Goal: Task Accomplishment & Management: Manage account settings

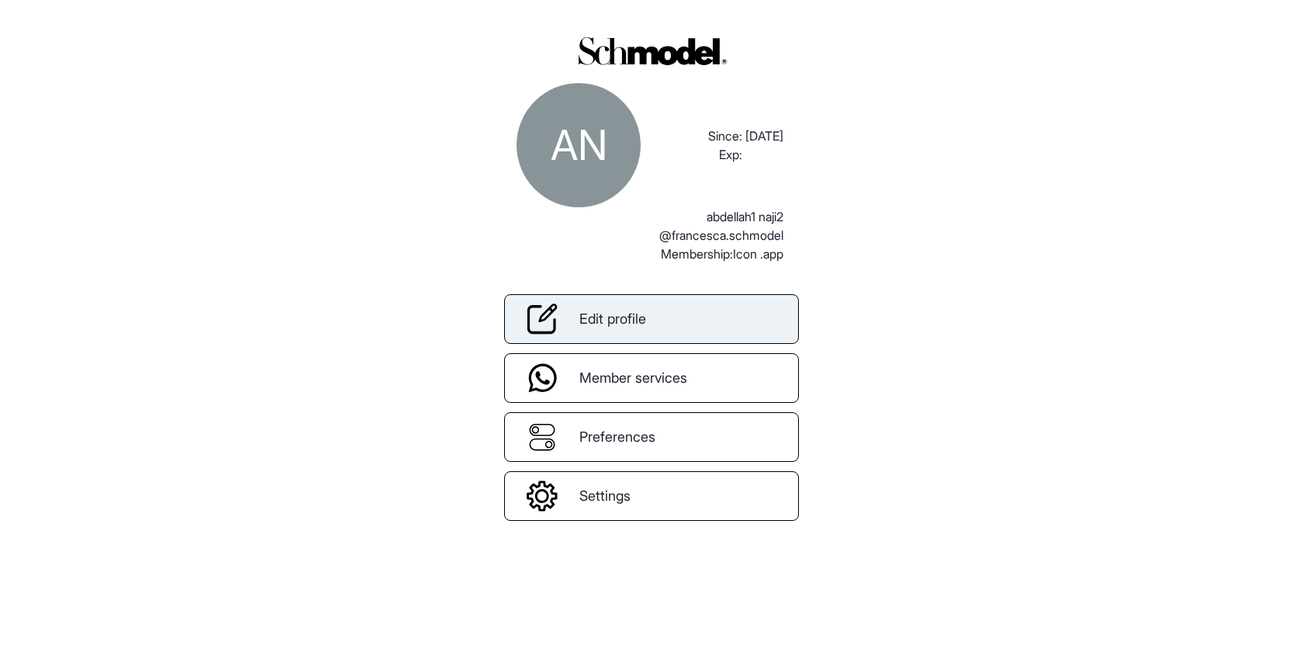
click at [659, 323] on link "Edit profile" at bounding box center [651, 319] width 295 height 50
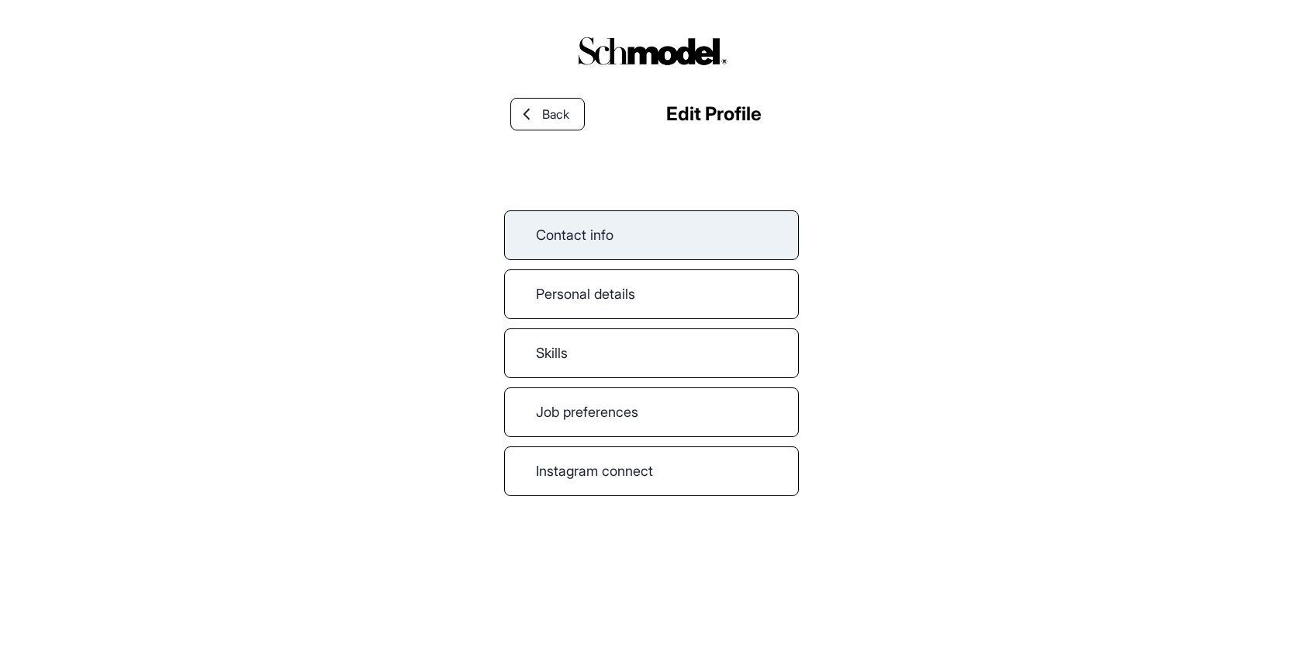
click at [613, 237] on link "Contact info" at bounding box center [651, 235] width 295 height 50
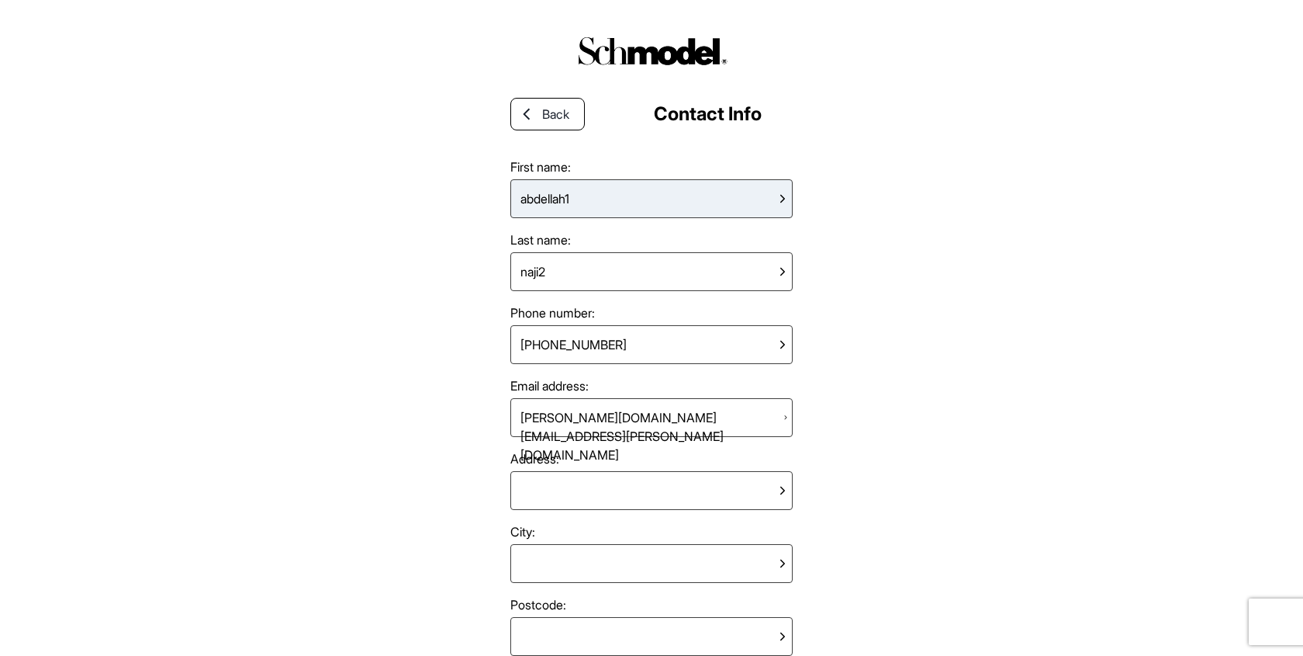
click at [622, 201] on div "abdellah1" at bounding box center [652, 198] width 282 height 39
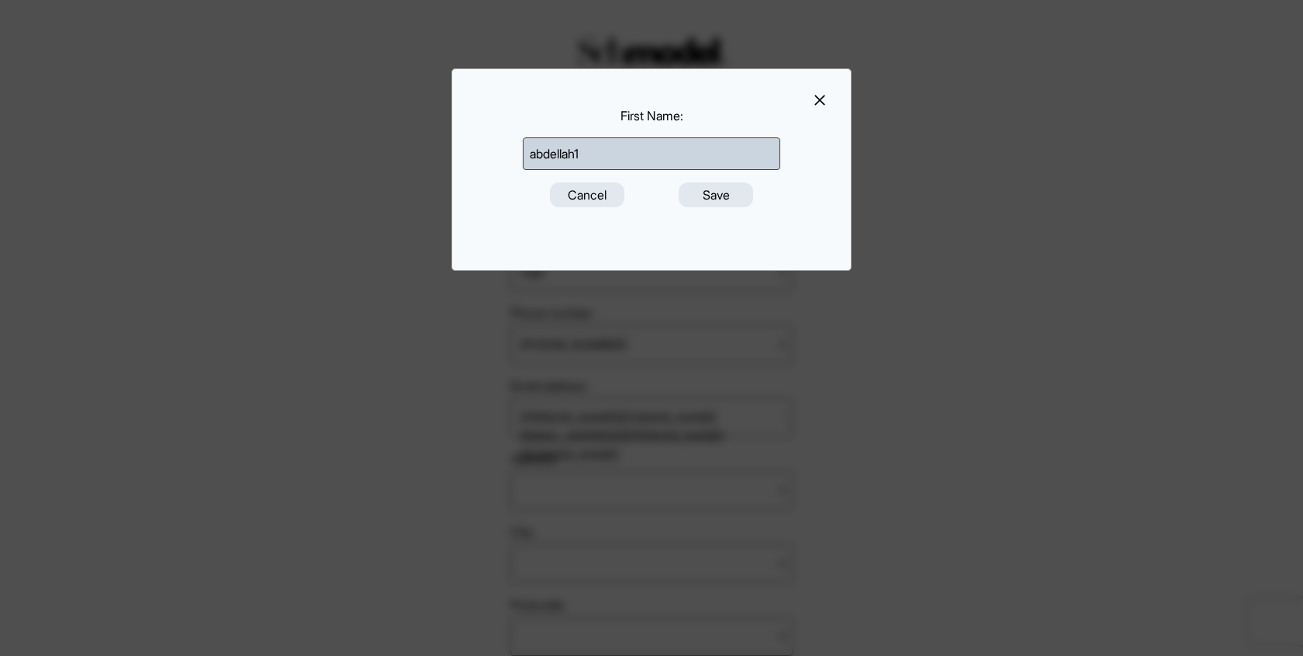
click at [646, 152] on input "abdellah1" at bounding box center [652, 153] width 258 height 33
type input "abdellah"
click at [698, 199] on button "Save" at bounding box center [716, 194] width 74 height 25
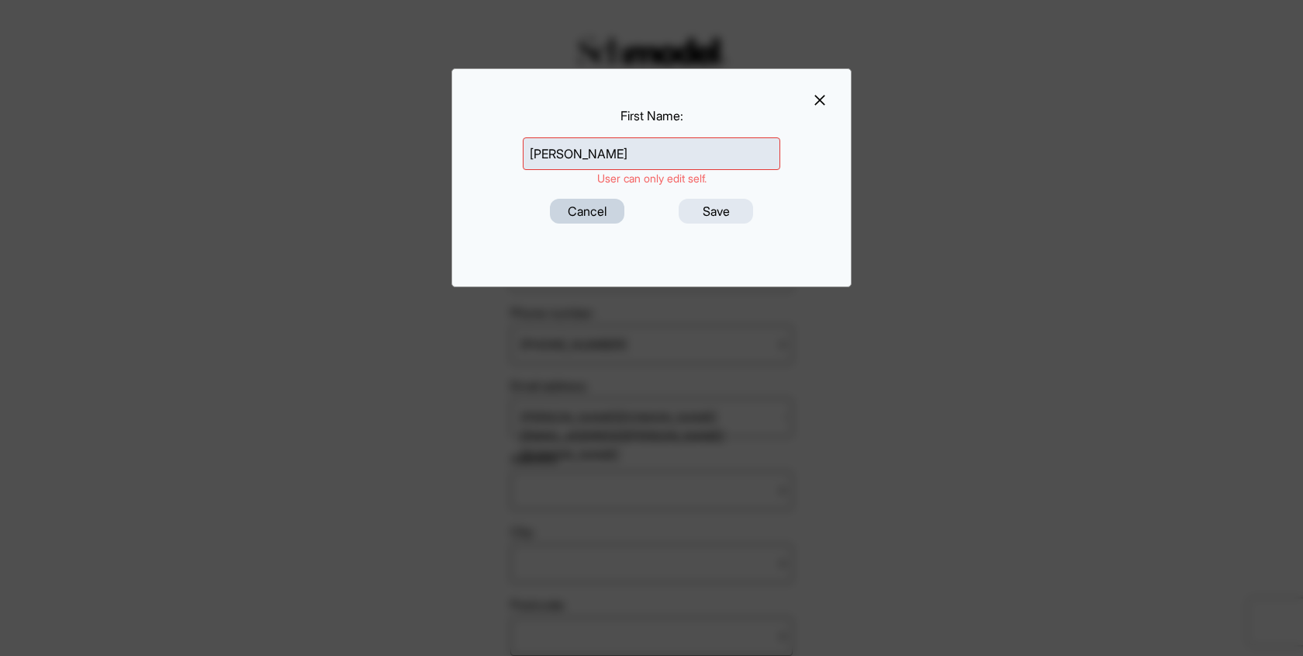
click at [597, 212] on button "Cancel" at bounding box center [587, 211] width 74 height 25
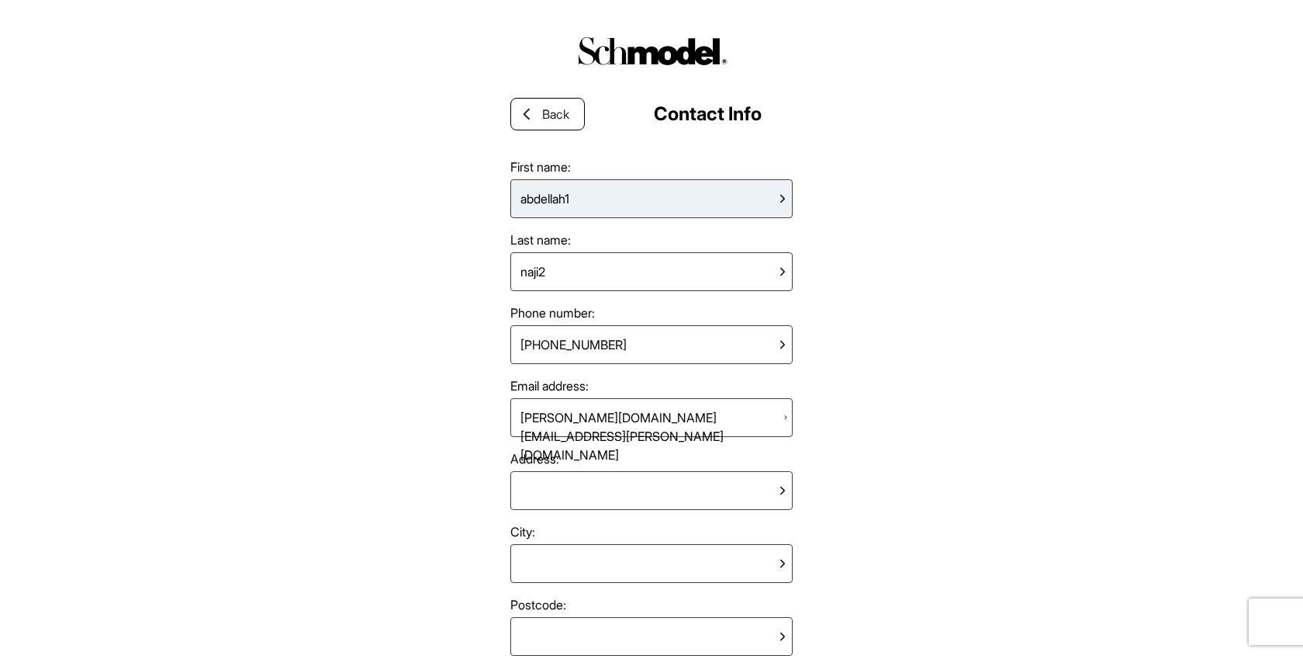
click at [573, 217] on div "abdellah1" at bounding box center [652, 198] width 282 height 39
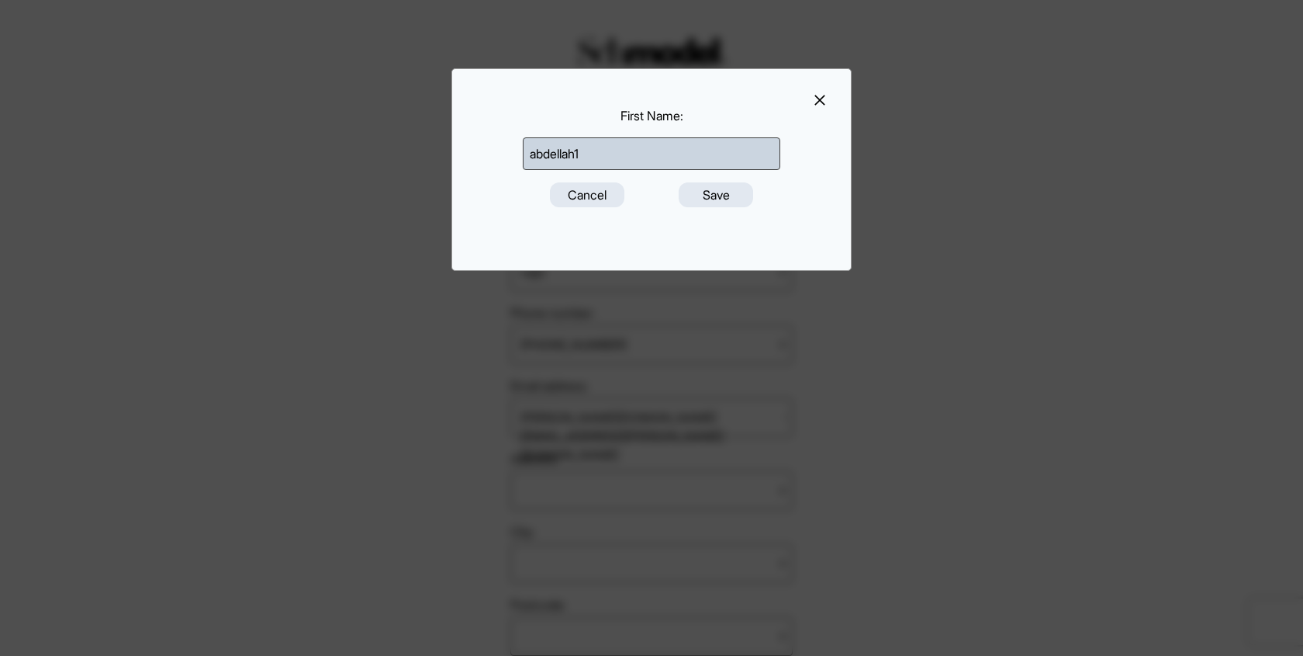
click at [642, 158] on input "abdellah1" at bounding box center [652, 153] width 258 height 33
click button "Save" at bounding box center [716, 194] width 74 height 25
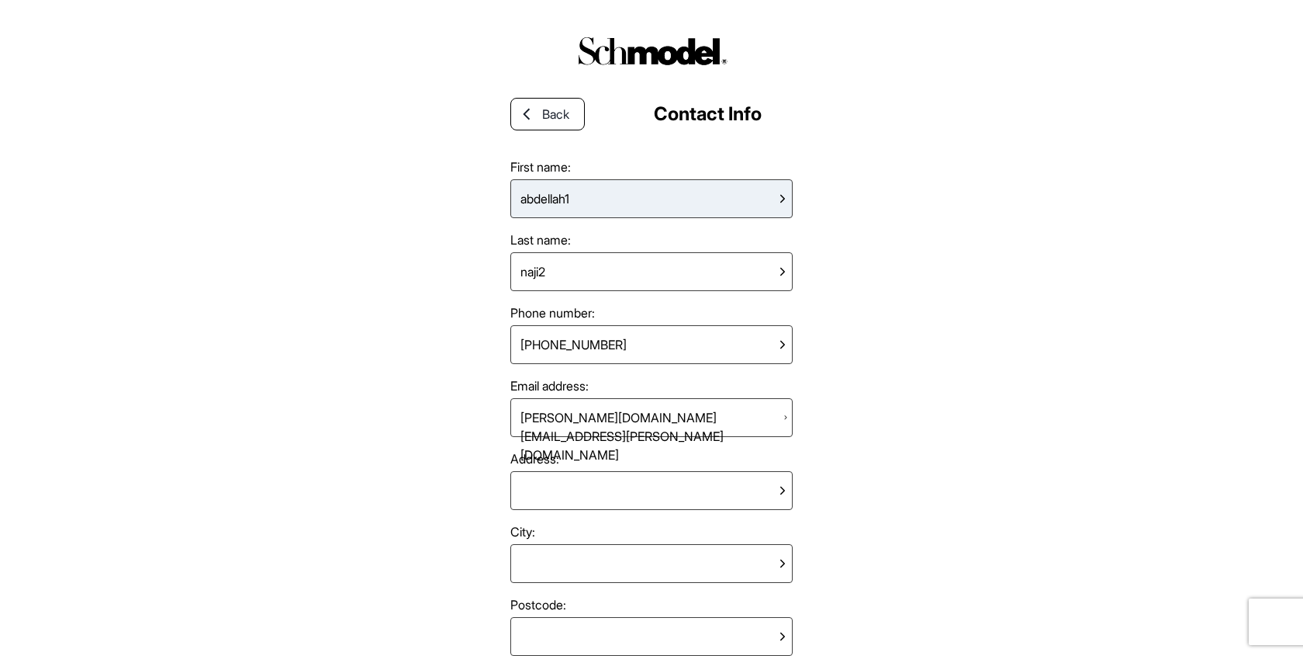
click at [623, 205] on div "abdellah1" at bounding box center [652, 198] width 282 height 39
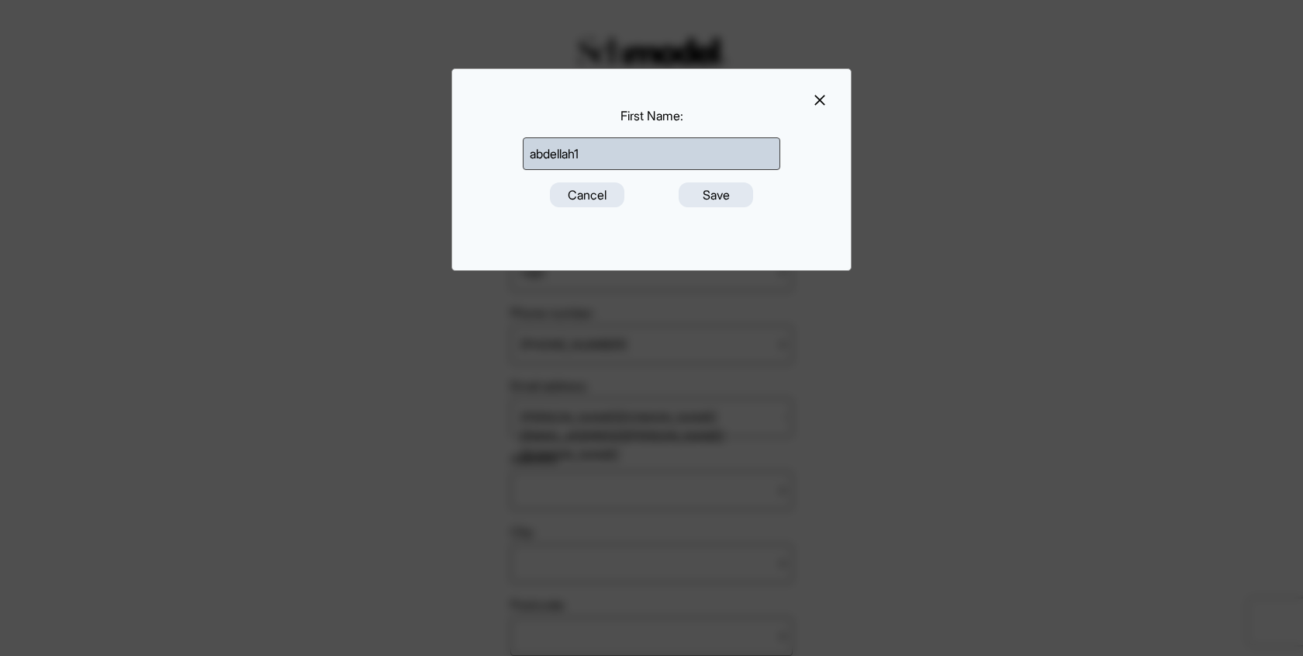
click at [621, 147] on input "abdellah1" at bounding box center [652, 153] width 258 height 33
type input "abdellah0"
click at [701, 192] on button "Save" at bounding box center [716, 194] width 74 height 25
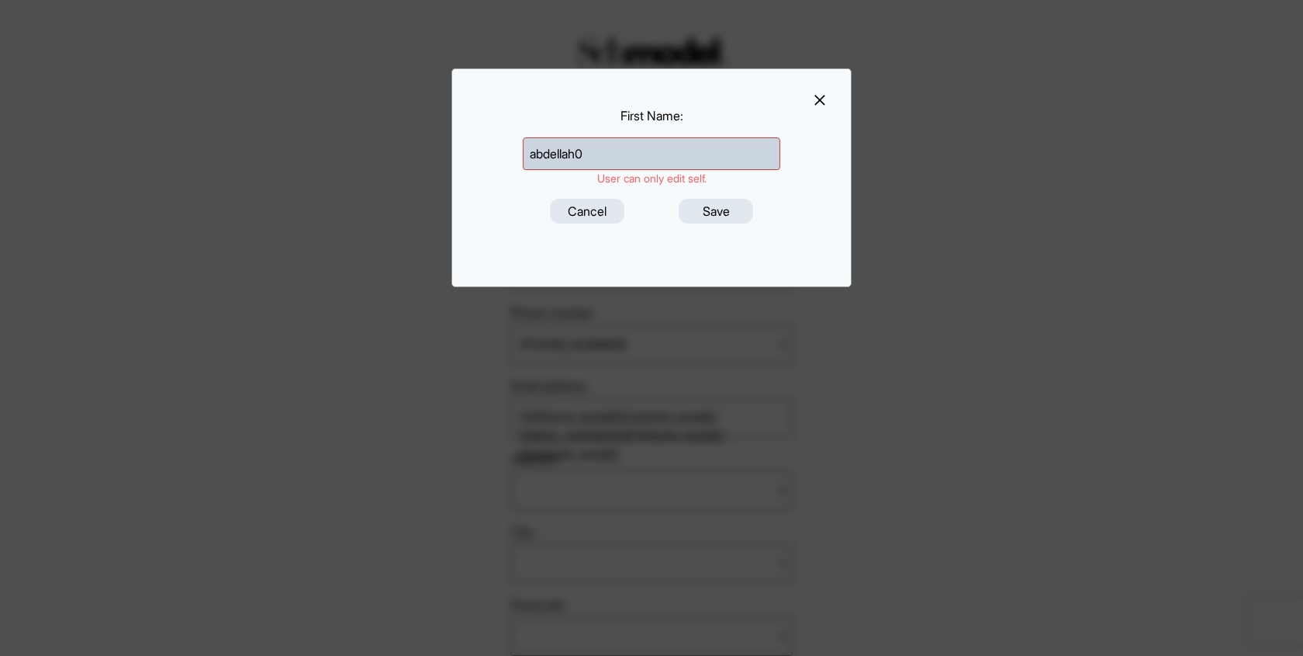
click at [659, 148] on input "abdellah0" at bounding box center [652, 153] width 258 height 33
click at [585, 217] on button "Cancel" at bounding box center [587, 211] width 74 height 25
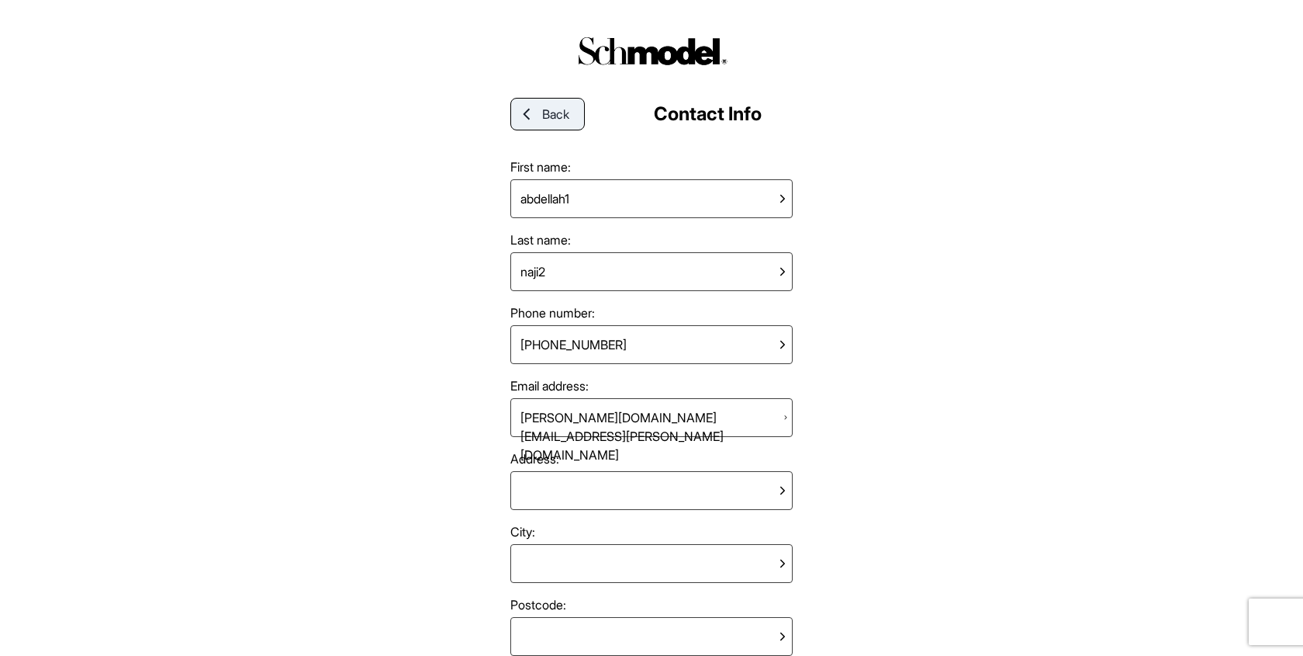
click at [544, 129] on link "Back" at bounding box center [548, 114] width 74 height 33
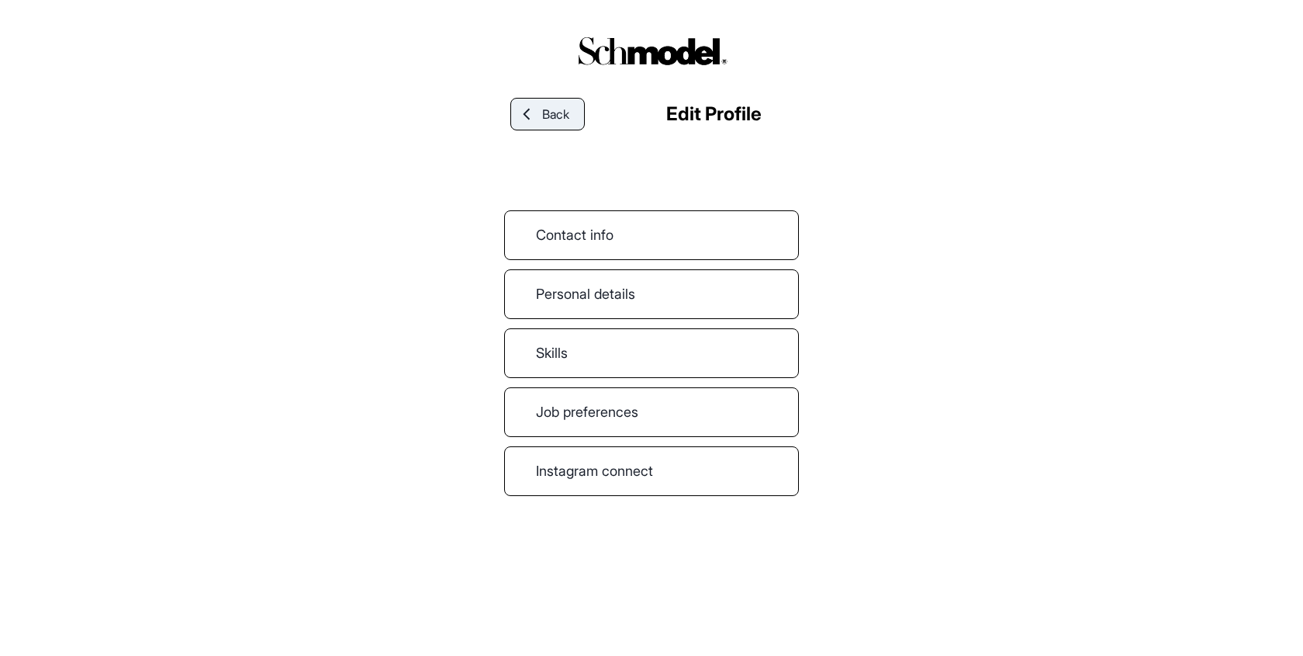
click at [527, 123] on link "Back" at bounding box center [548, 114] width 74 height 33
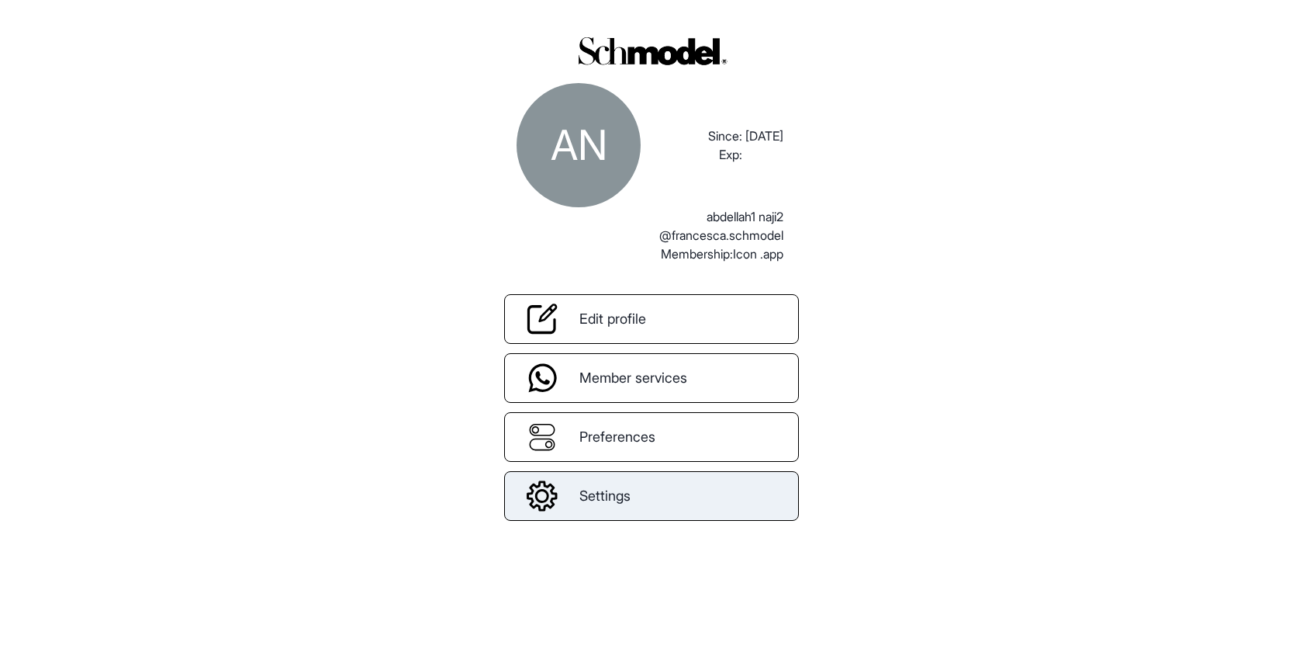
click at [604, 490] on span "Settings" at bounding box center [605, 495] width 51 height 21
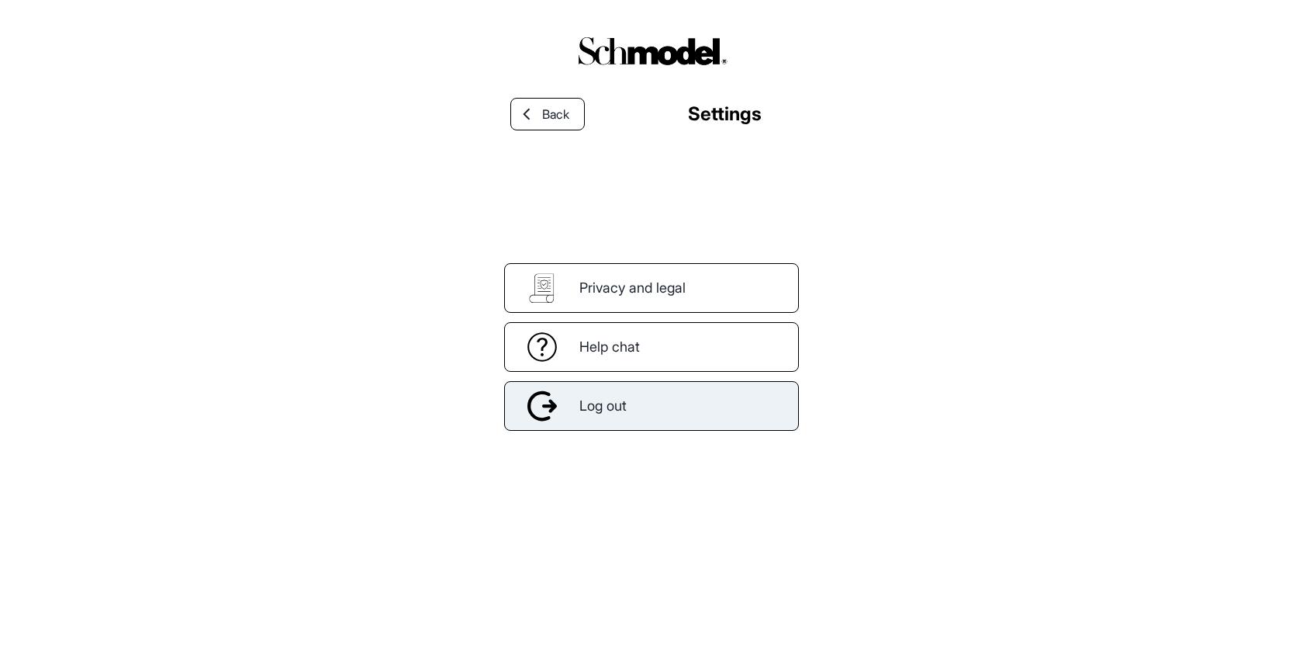
click at [652, 389] on div "Log out" at bounding box center [651, 406] width 295 height 50
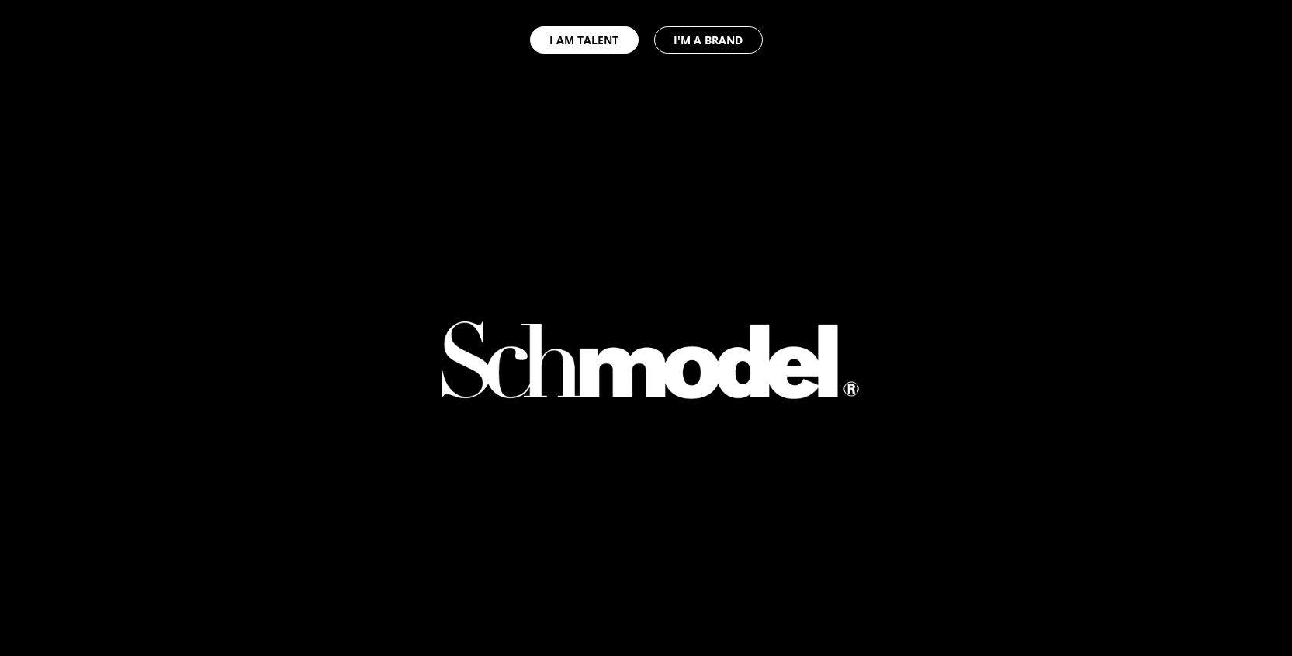
select select "GB"
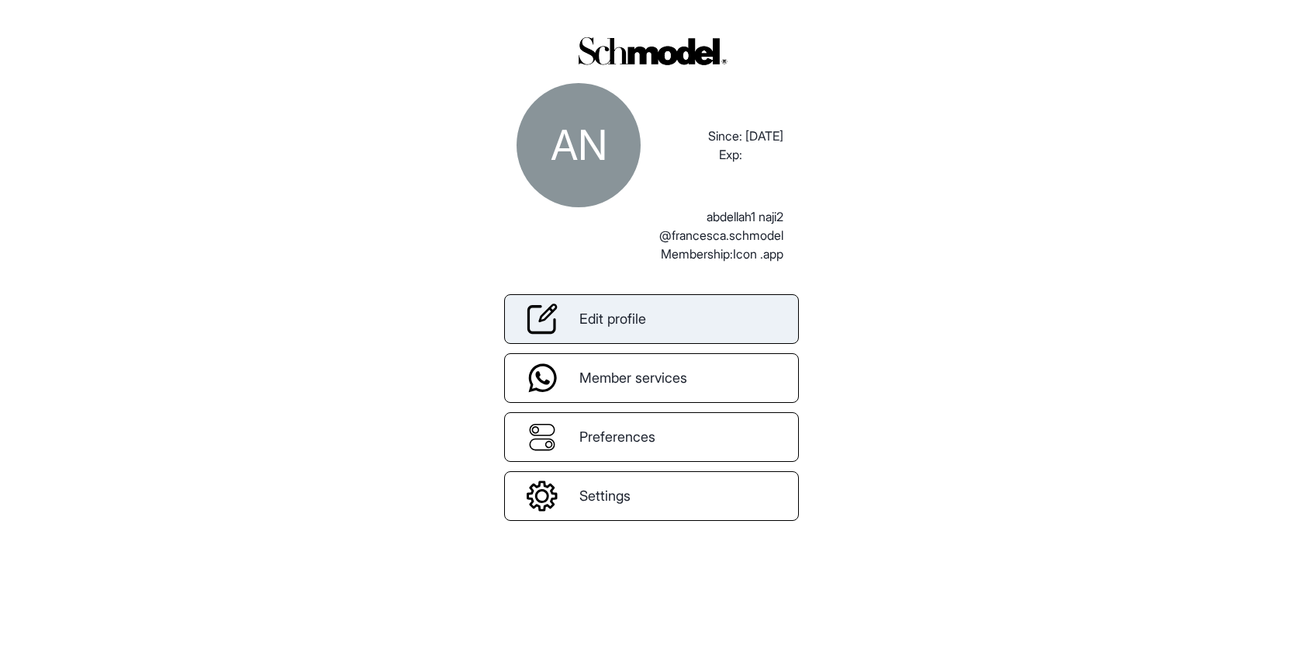
click at [694, 315] on link "Edit profile" at bounding box center [651, 319] width 295 height 50
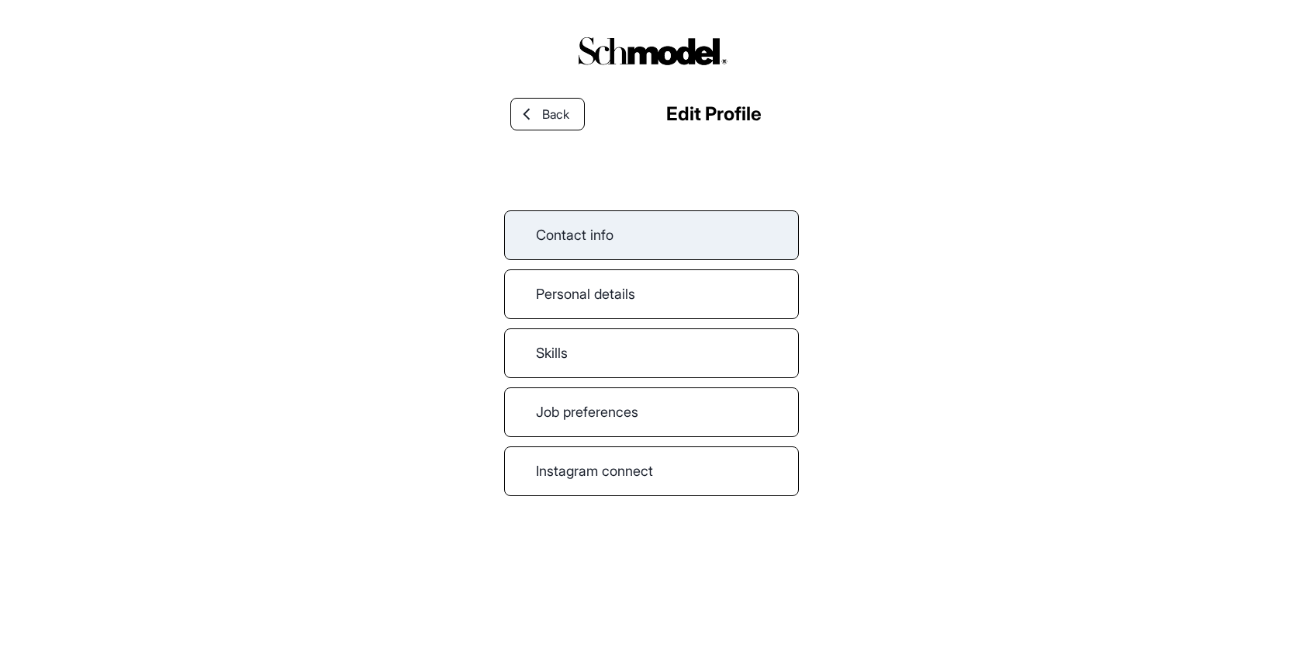
click at [667, 222] on link "Contact info" at bounding box center [651, 235] width 295 height 50
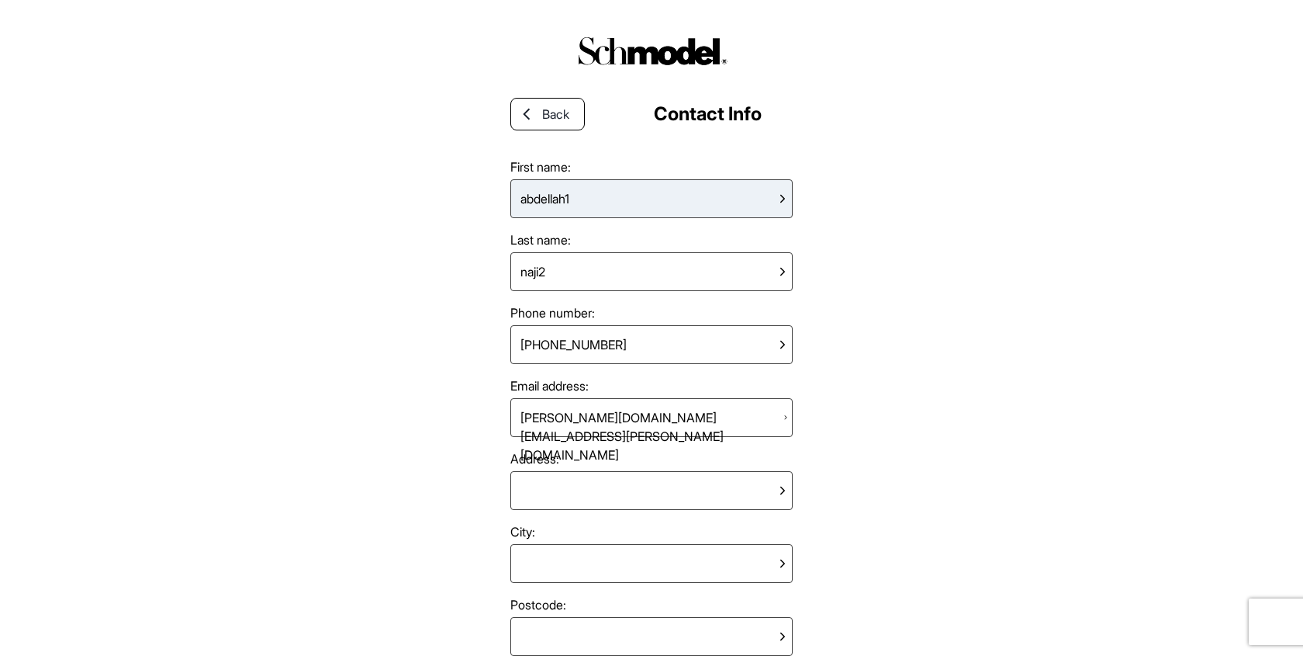
click at [645, 206] on div "abdellah1" at bounding box center [652, 198] width 282 height 39
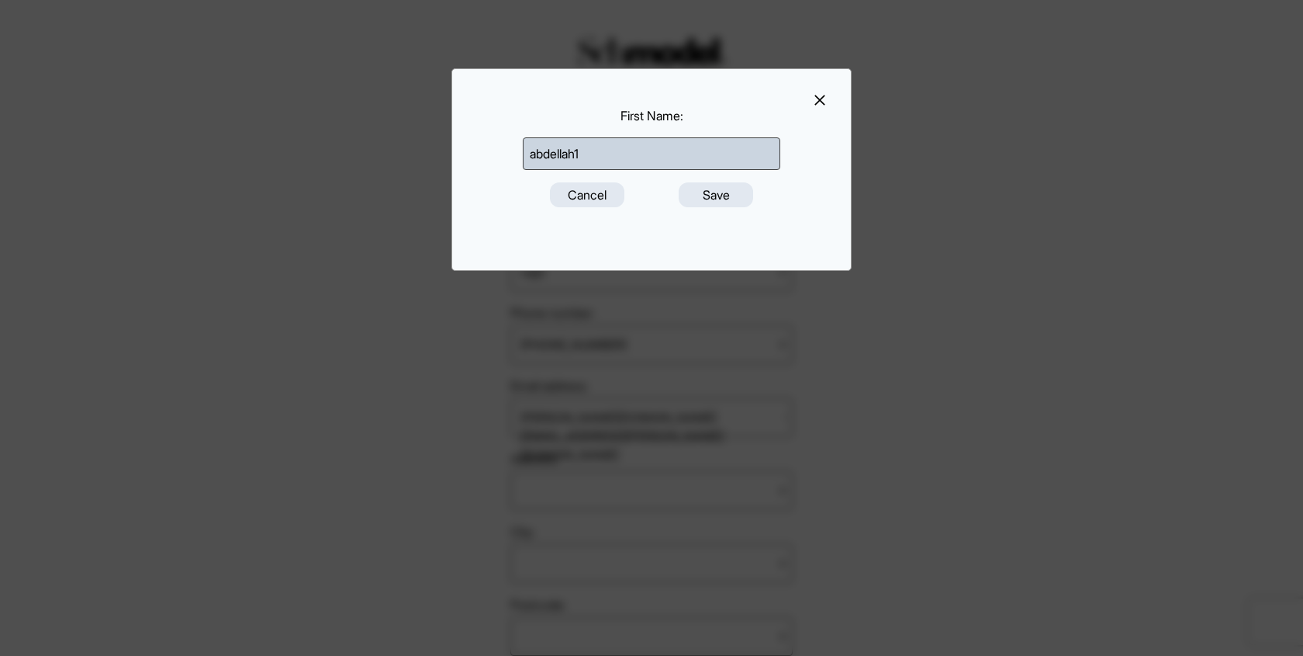
click at [595, 149] on input "abdellah1" at bounding box center [652, 153] width 258 height 33
type input "abdellah0"
click at [705, 192] on button "Save" at bounding box center [716, 194] width 74 height 25
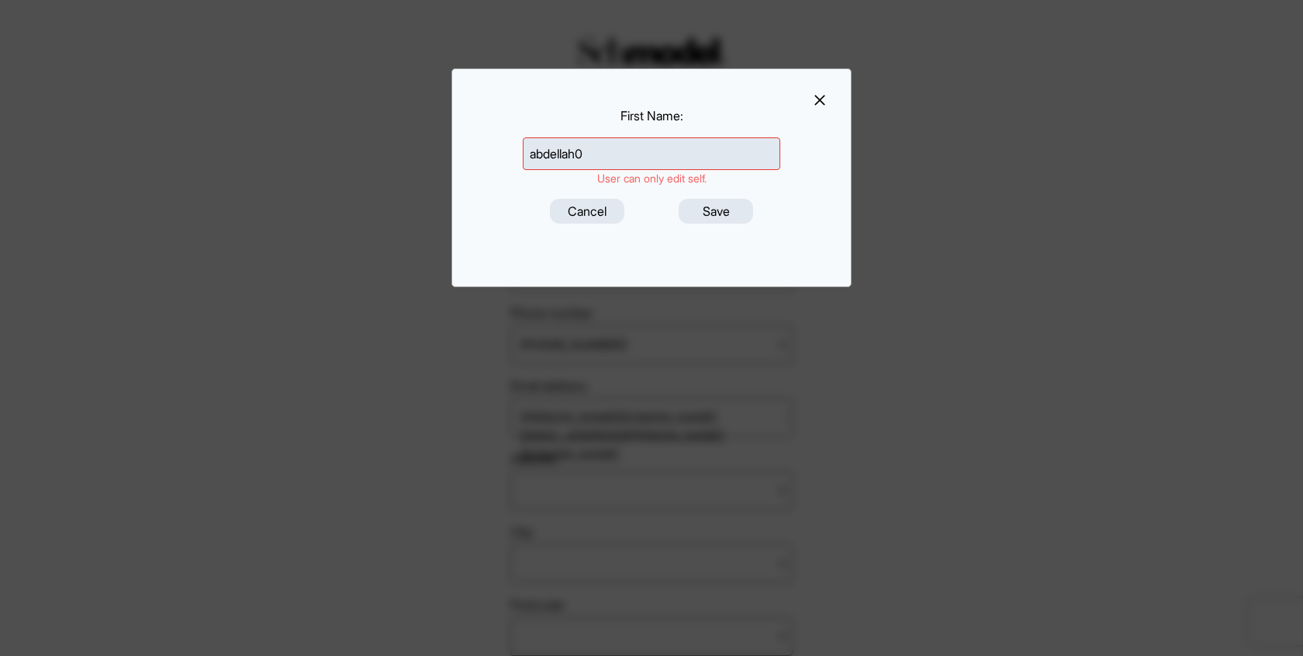
click at [822, 110] on div "First Name : abdellah0 User can only edit self. Cancel Save" at bounding box center [652, 177] width 400 height 219
click at [822, 106] on icon at bounding box center [820, 100] width 16 height 16
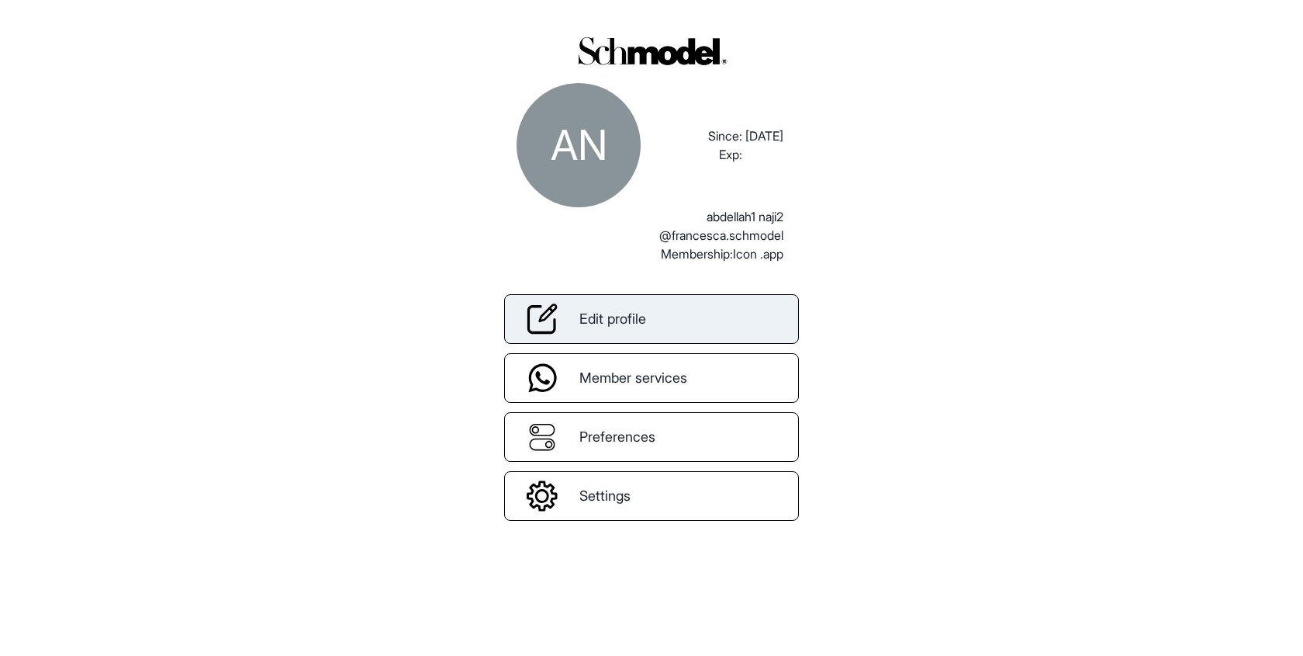
click at [646, 310] on span "Edit profile" at bounding box center [613, 318] width 67 height 21
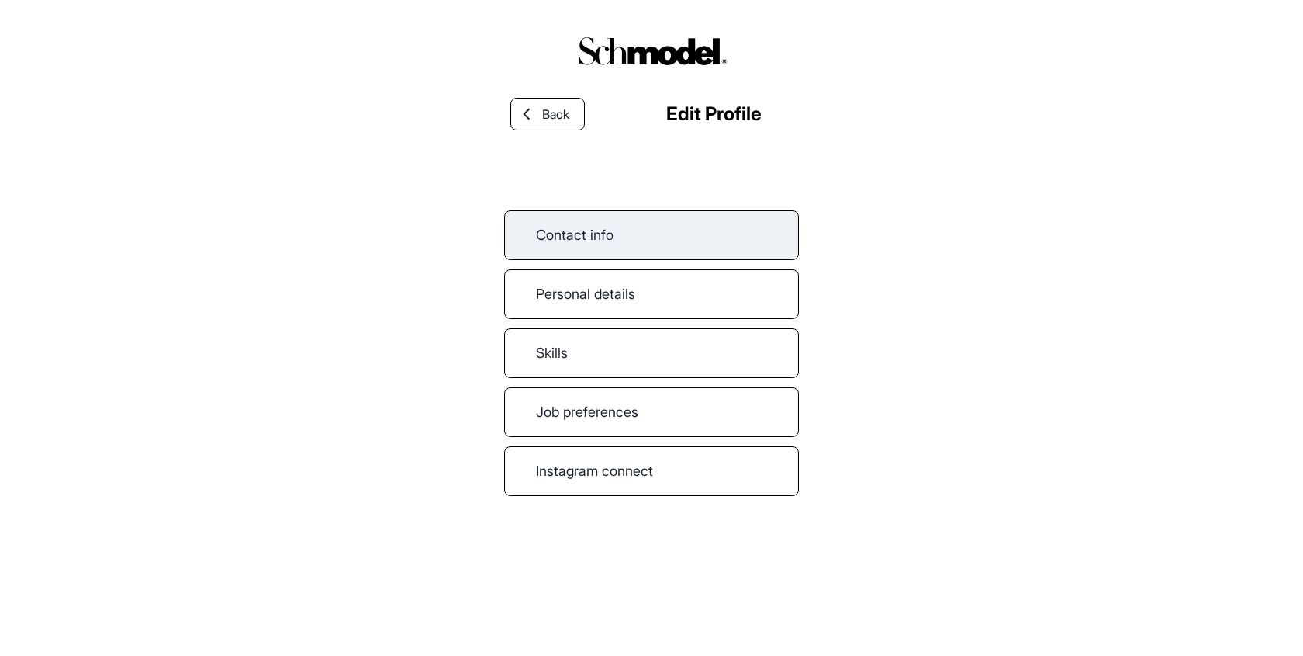
click at [628, 231] on link "Contact info" at bounding box center [651, 235] width 295 height 50
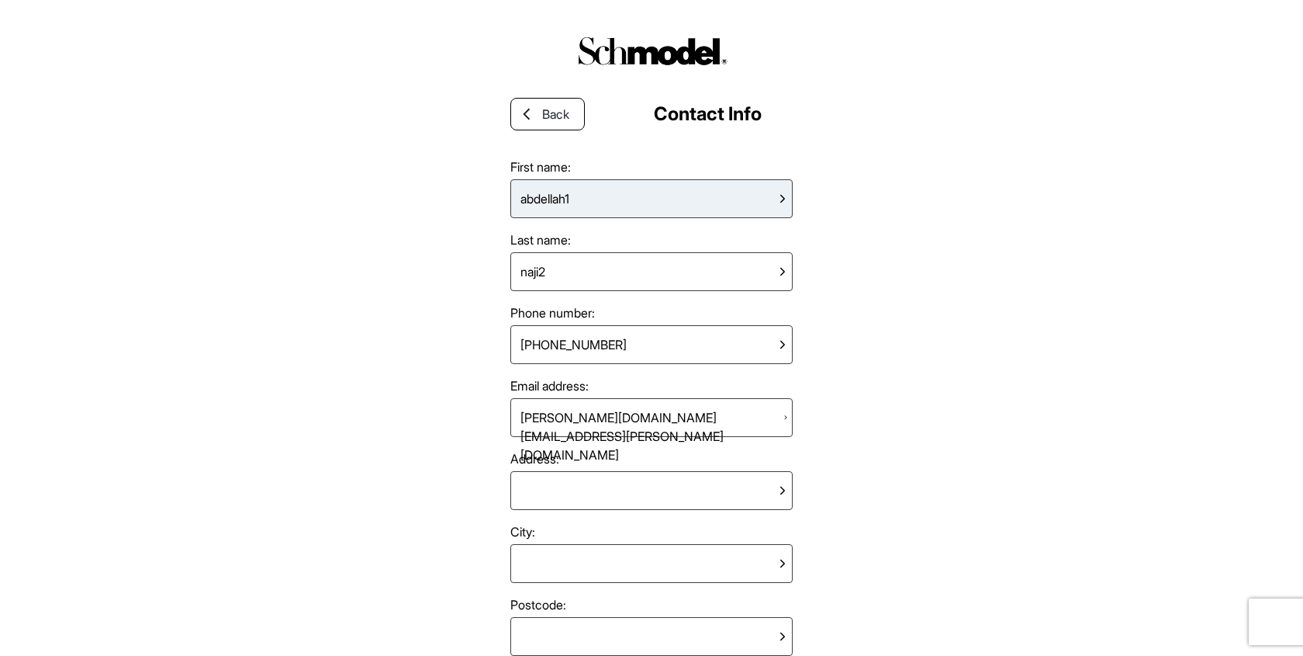
click at [670, 199] on div "abdellah1" at bounding box center [652, 198] width 282 height 39
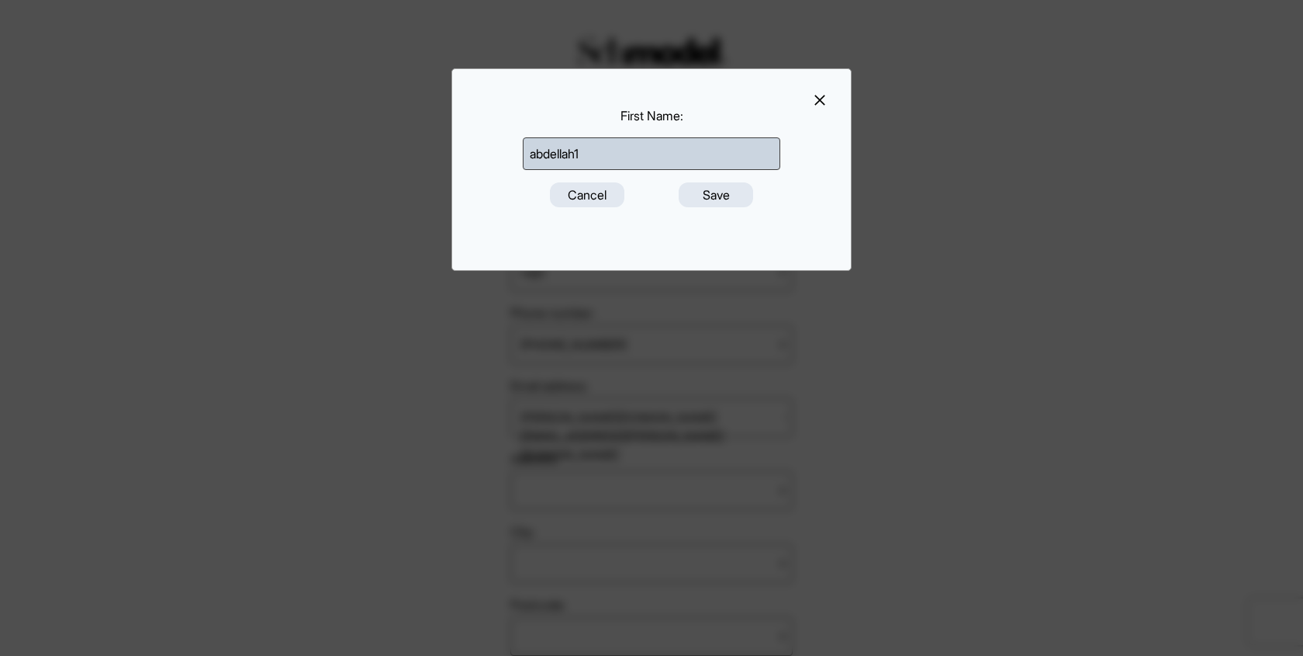
click at [639, 161] on input "abdellah1" at bounding box center [652, 153] width 258 height 33
type input "abdellah0"
click at [702, 193] on button "Save" at bounding box center [716, 194] width 74 height 25
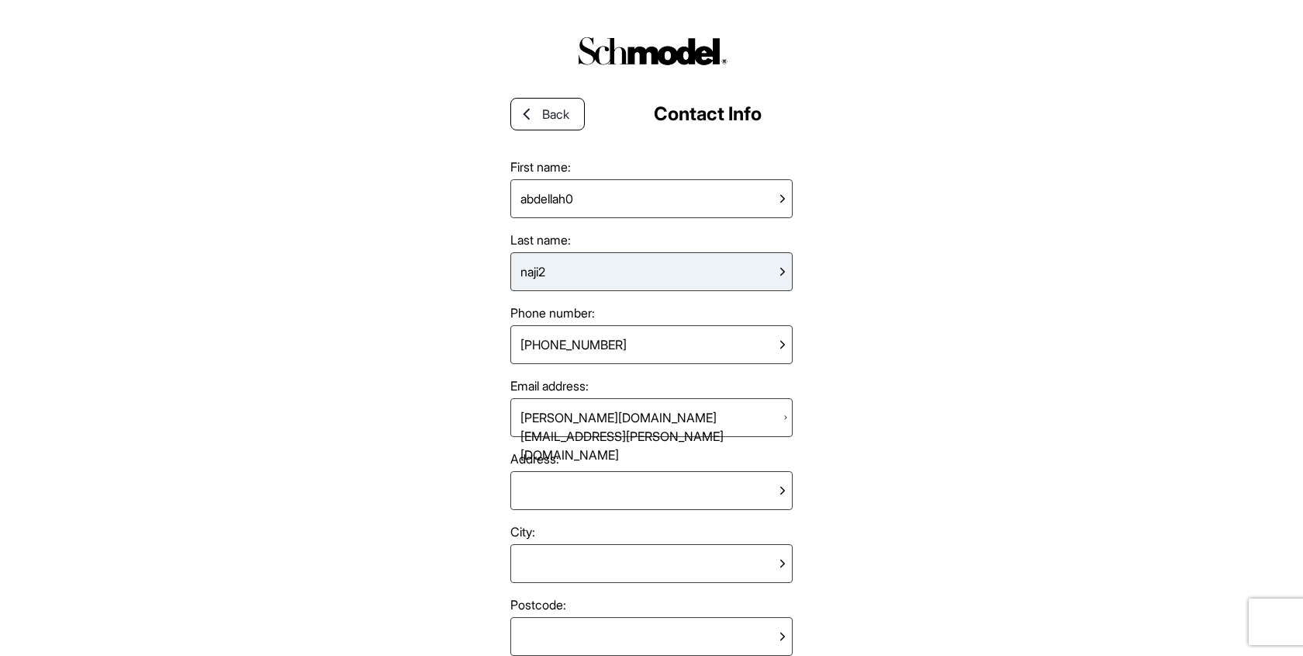
click at [706, 279] on div "naji2" at bounding box center [652, 271] width 282 height 39
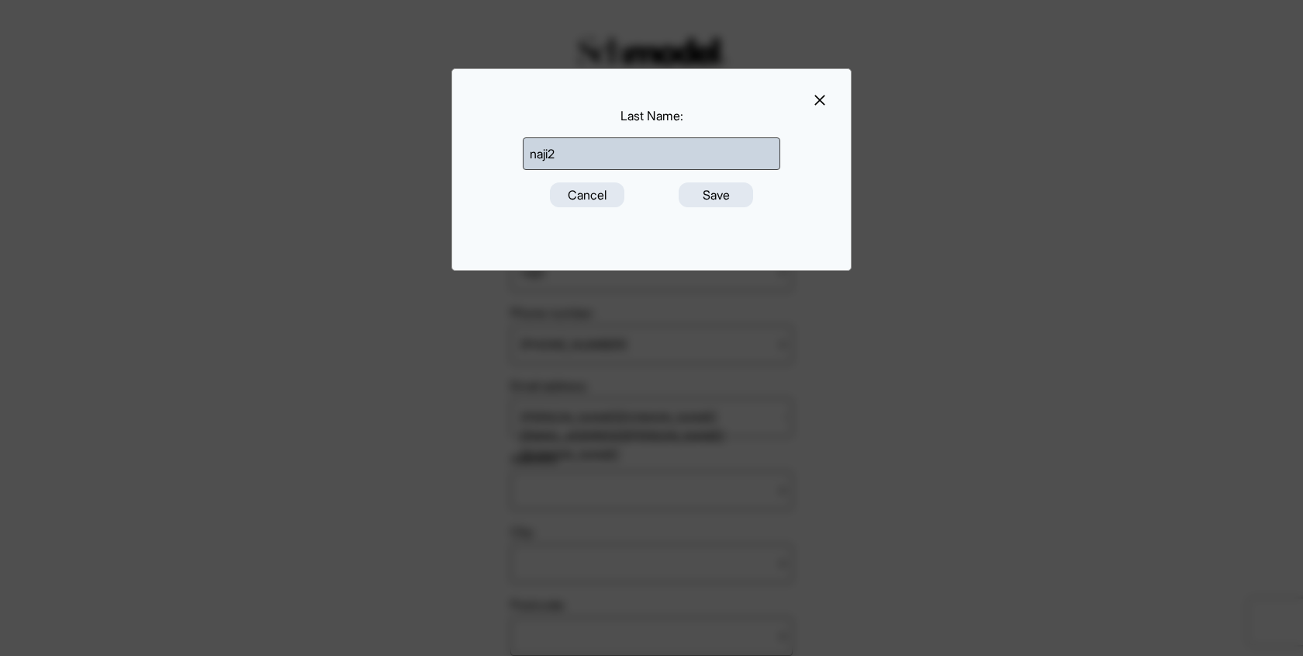
click at [684, 161] on input "naji2" at bounding box center [652, 153] width 258 height 33
type input "naji"
click at [699, 186] on button "Save" at bounding box center [716, 194] width 74 height 25
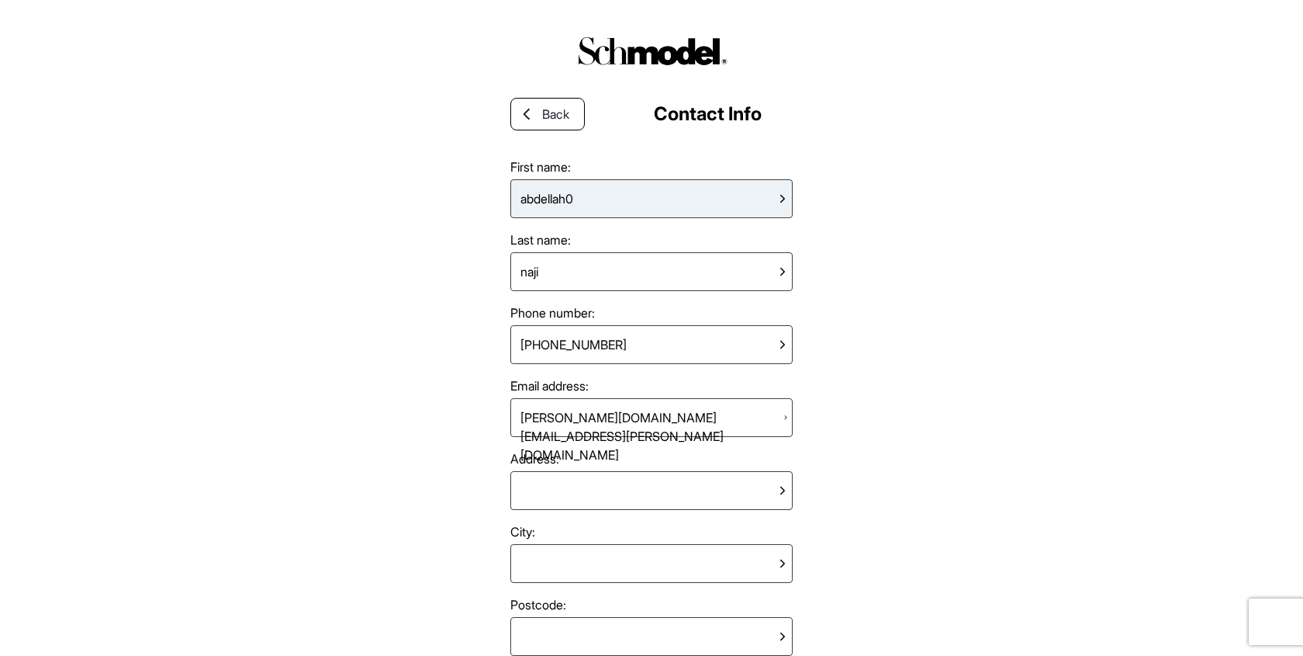
click at [635, 188] on div "abdellah0" at bounding box center [652, 198] width 282 height 39
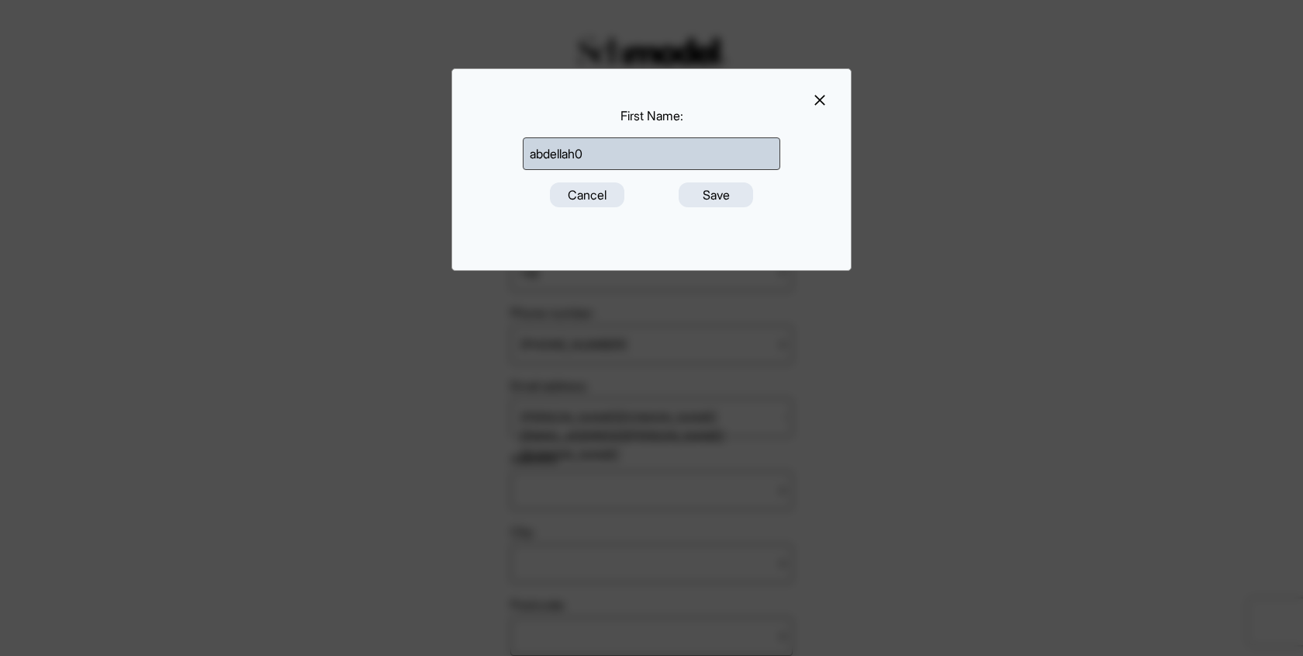
click at [652, 161] on input "abdellah0" at bounding box center [652, 153] width 258 height 33
type input "[PERSON_NAME]"
click at [701, 208] on form "First Name : [PERSON_NAME] Save" at bounding box center [652, 165] width 282 height 119
click at [705, 205] on button "Save" at bounding box center [716, 194] width 74 height 25
select select "GB"
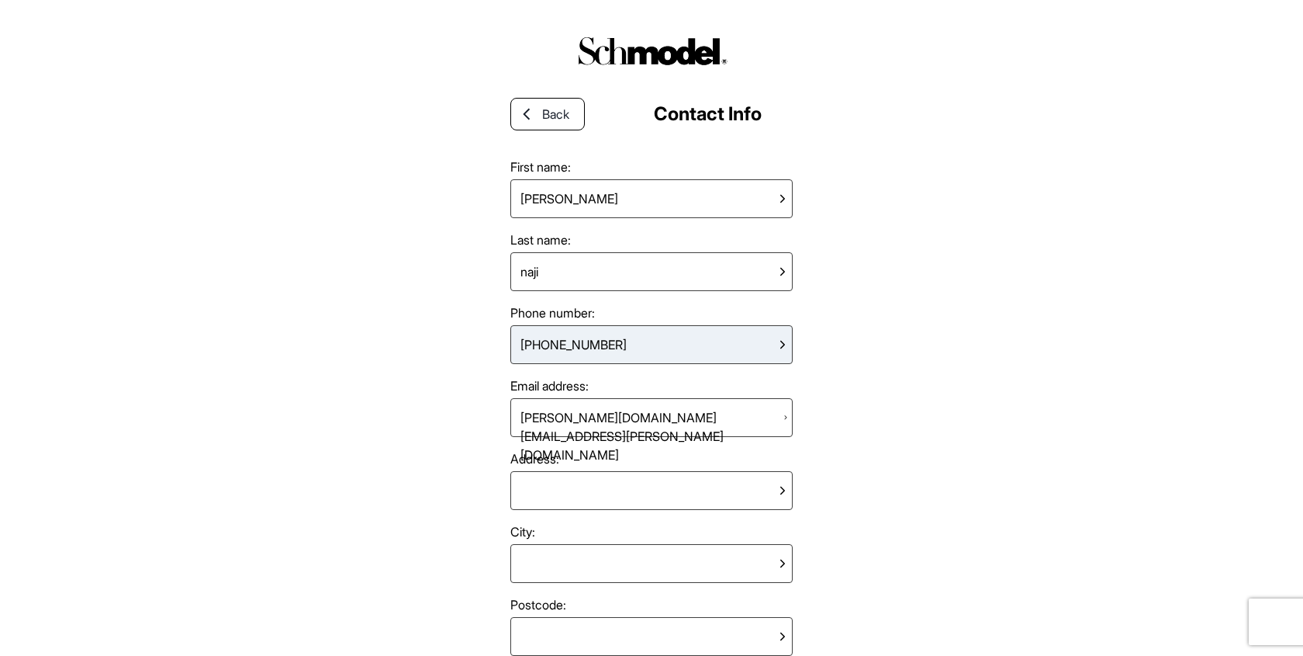
click at [666, 334] on div "[PHONE_NUMBER]" at bounding box center [652, 344] width 282 height 39
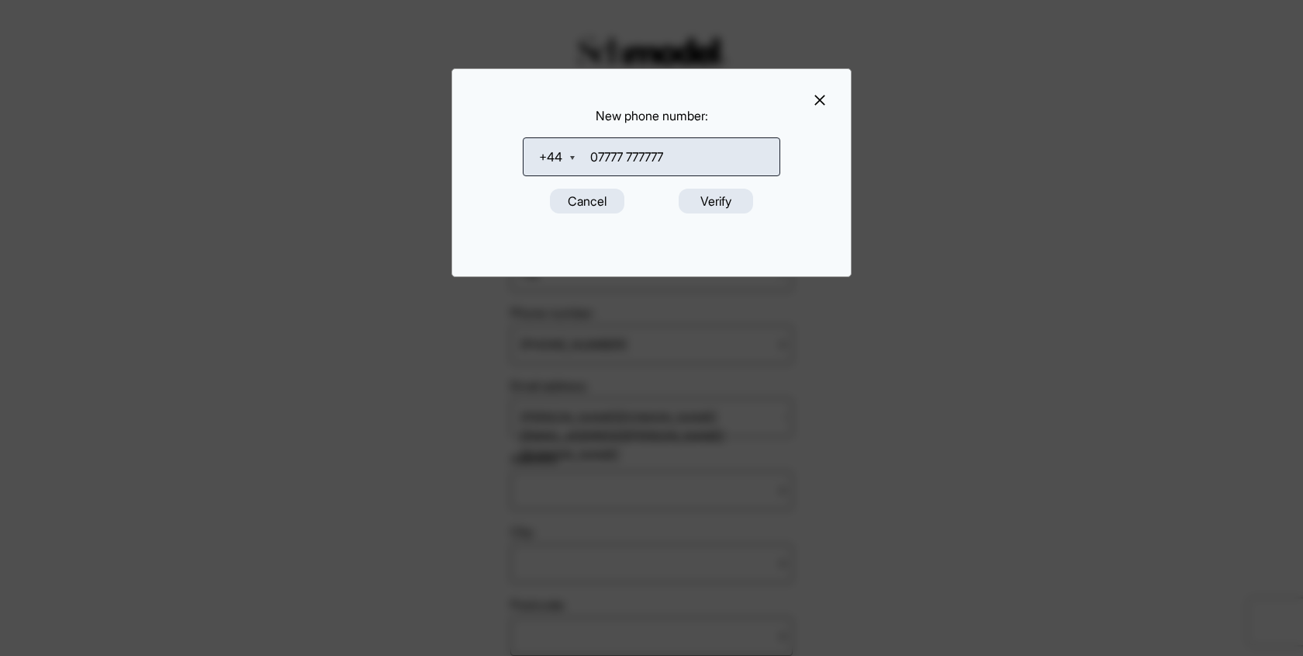
click at [864, 331] on div "New phone number: + 44 [GEOGRAPHIC_DATA] [GEOGRAPHIC_DATA] [GEOGRAPHIC_DATA] [G…" at bounding box center [651, 328] width 1303 height 656
click at [686, 417] on div "New phone number: + 44 [GEOGRAPHIC_DATA] [GEOGRAPHIC_DATA] [GEOGRAPHIC_DATA] [G…" at bounding box center [651, 328] width 1303 height 656
click at [598, 215] on form "New phone number: + 44 [GEOGRAPHIC_DATA] [GEOGRAPHIC_DATA] [GEOGRAPHIC_DATA] [G…" at bounding box center [652, 169] width 282 height 126
click at [598, 213] on button "Cancel" at bounding box center [587, 201] width 74 height 25
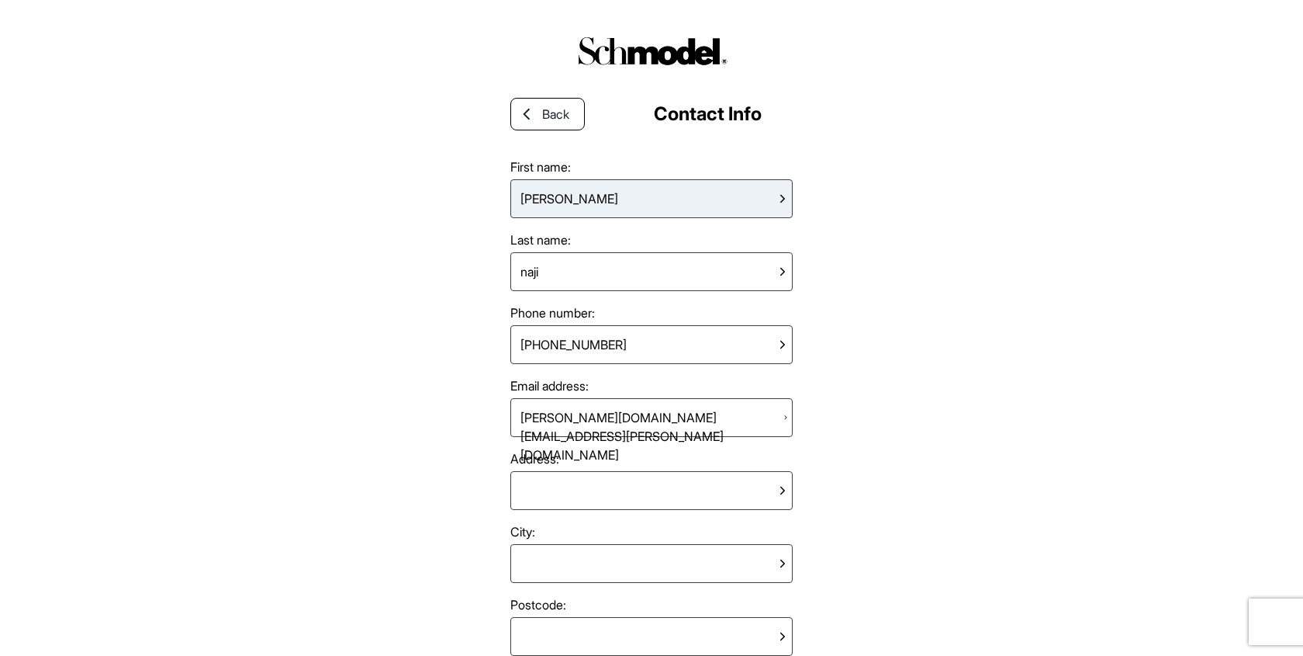
click at [600, 207] on div "[PERSON_NAME]" at bounding box center [652, 198] width 282 height 39
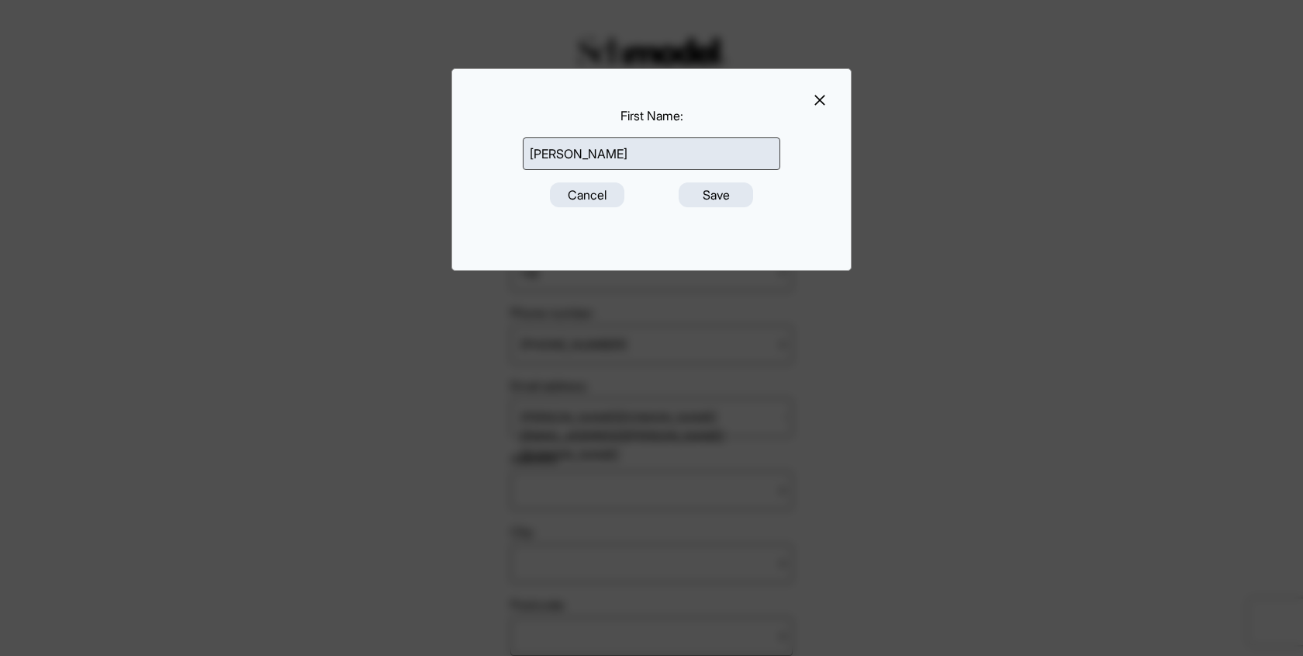
click at [438, 412] on div "First Name : [PERSON_NAME] Save" at bounding box center [651, 328] width 1303 height 656
click at [572, 216] on form "First Name : [PERSON_NAME] Save" at bounding box center [652, 165] width 282 height 119
click at [581, 201] on button "Cancel" at bounding box center [587, 194] width 74 height 25
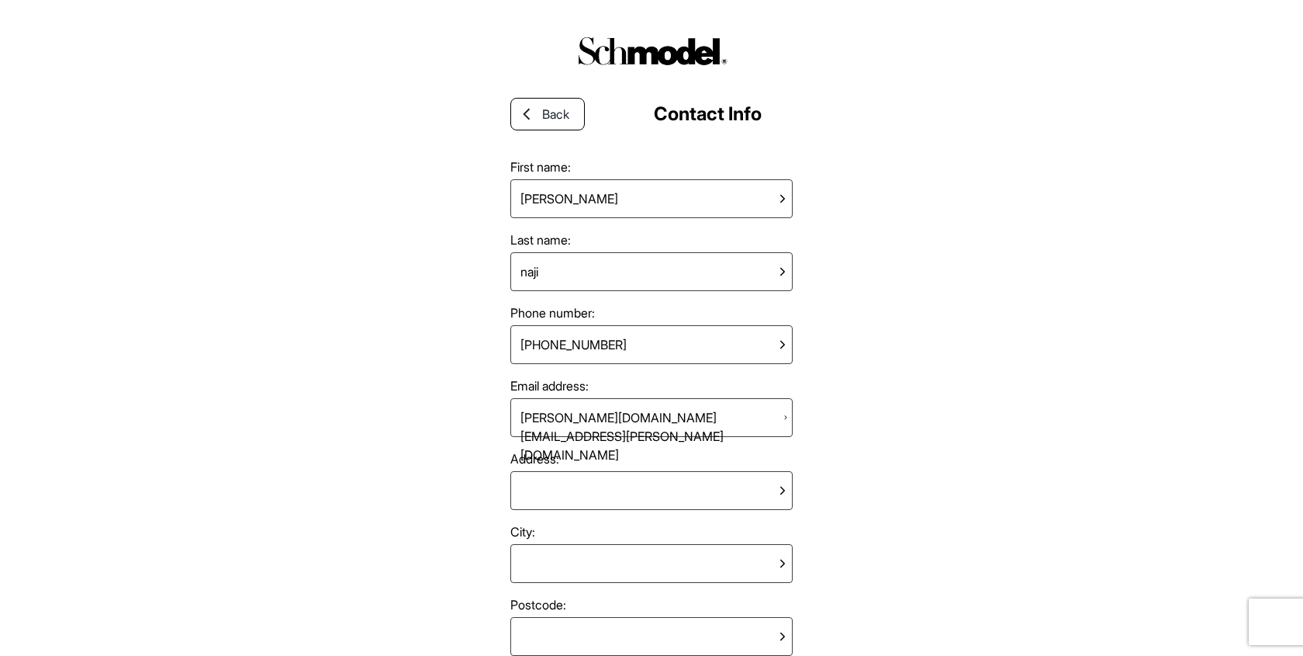
scroll to position [354, 0]
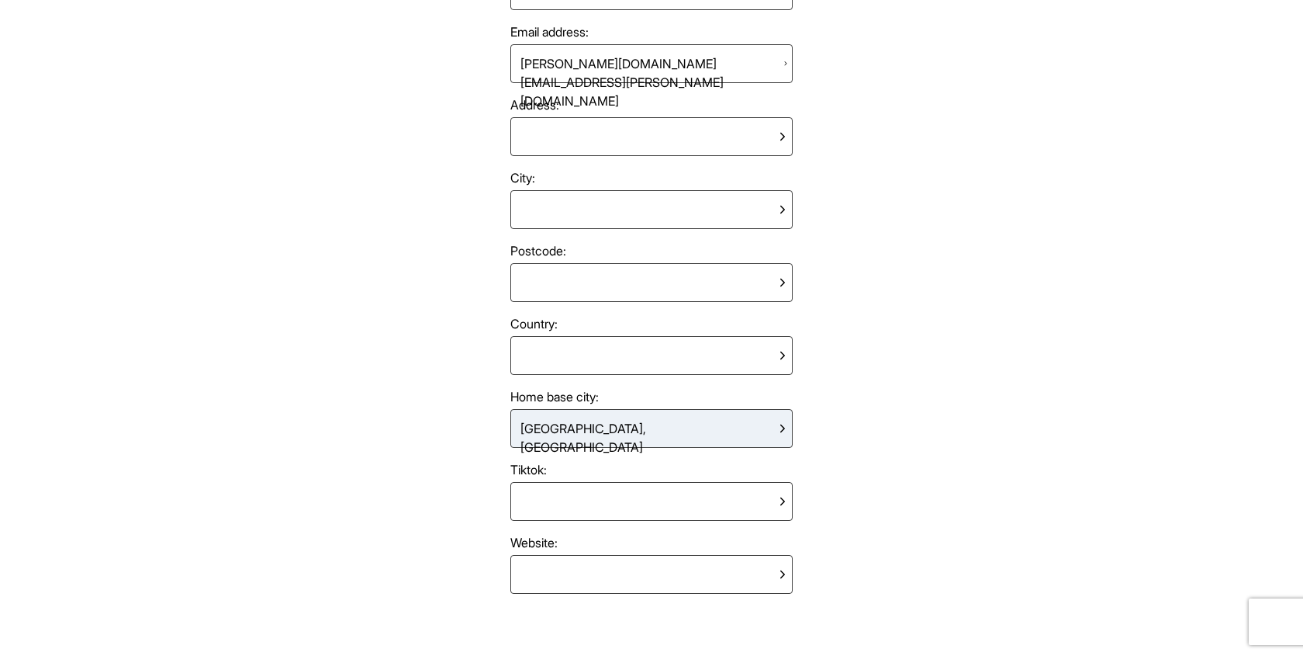
click at [615, 417] on div "[GEOGRAPHIC_DATA], [GEOGRAPHIC_DATA]" at bounding box center [645, 428] width 262 height 31
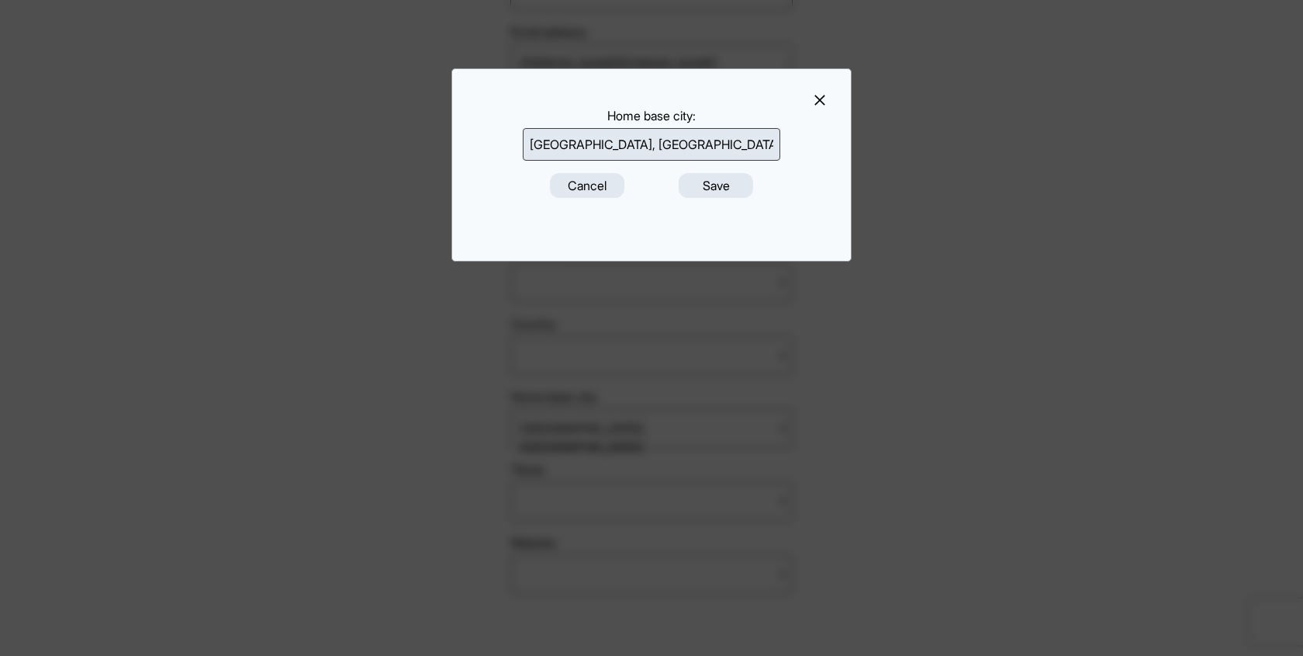
click at [677, 140] on input "[GEOGRAPHIC_DATA], [GEOGRAPHIC_DATA]" at bounding box center [652, 144] width 258 height 33
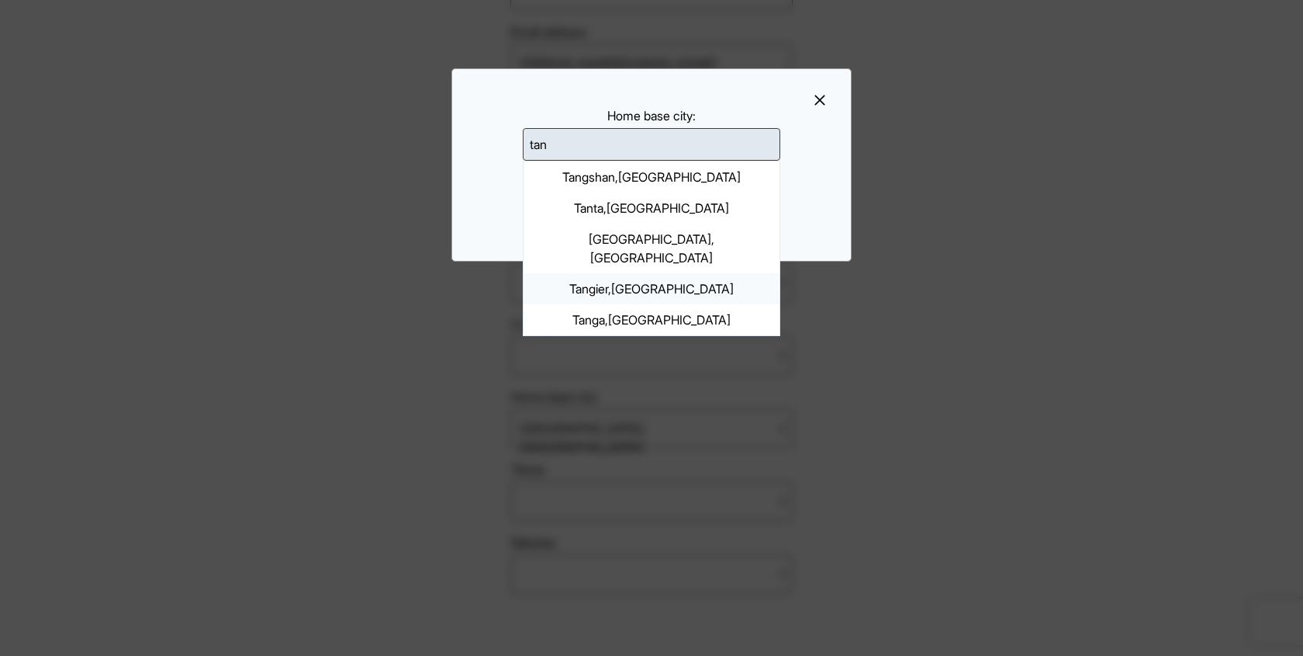
type input "[GEOGRAPHIC_DATA], [GEOGRAPHIC_DATA]"
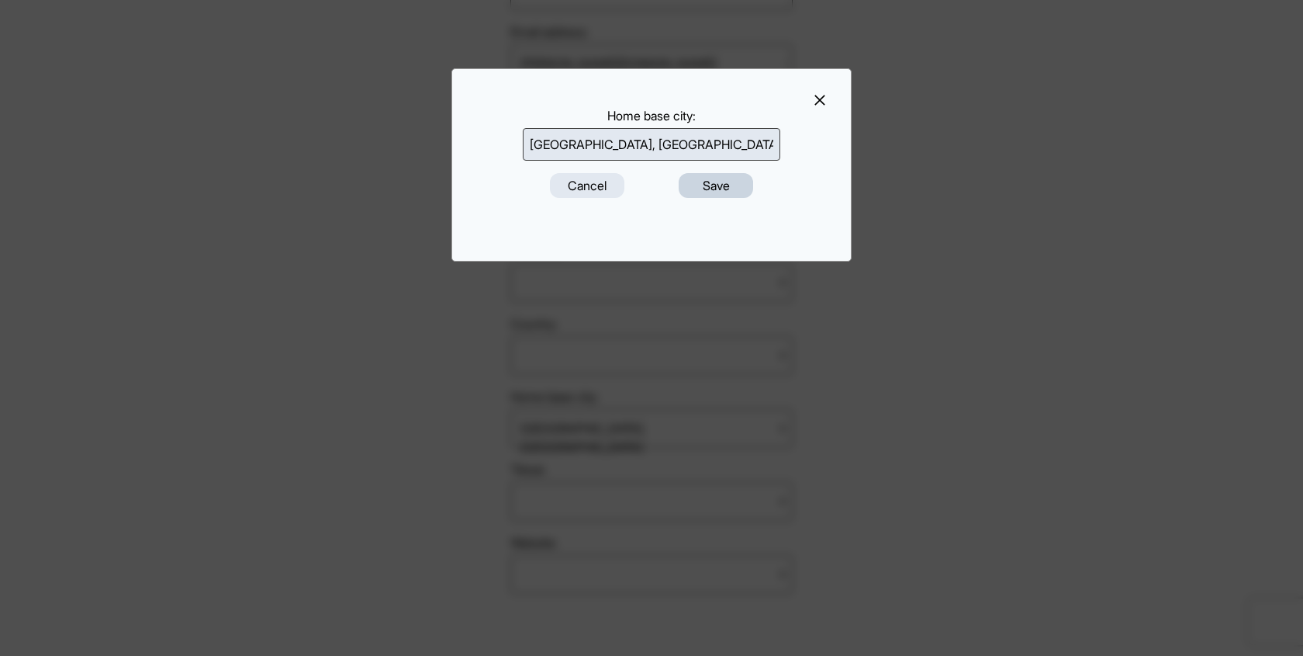
click at [726, 190] on button "Save" at bounding box center [716, 185] width 74 height 25
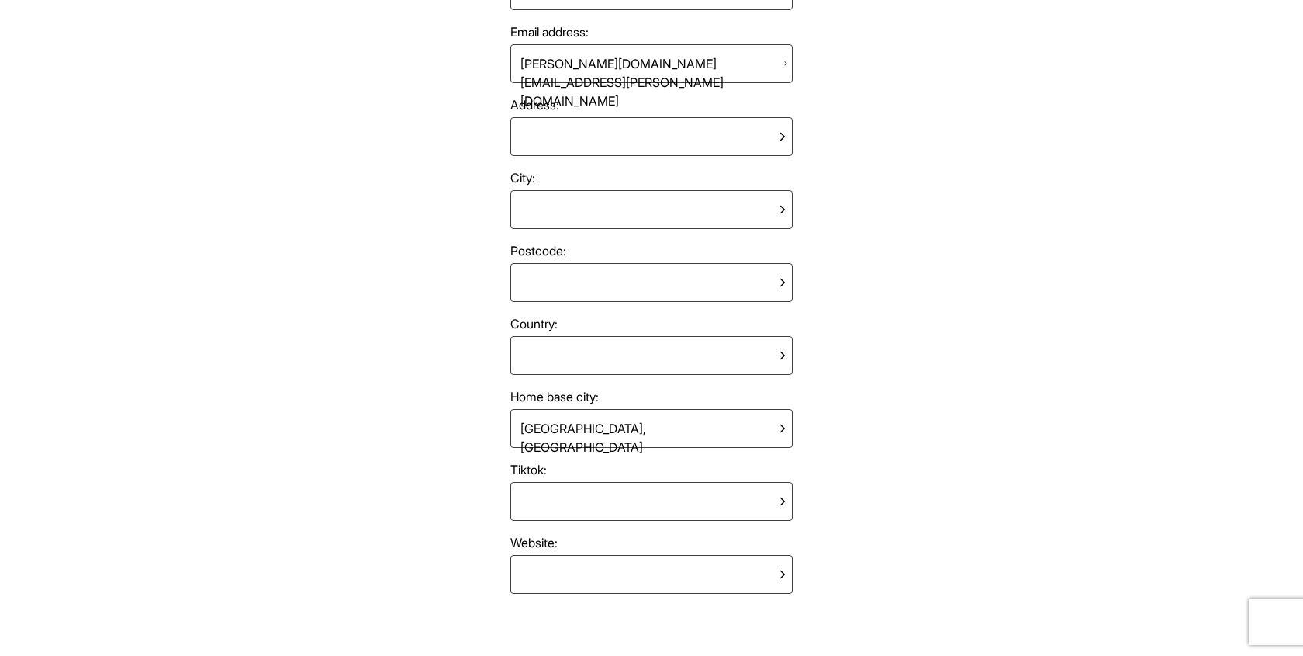
scroll to position [0, 0]
